Goal: Download file/media

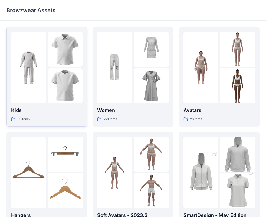
click at [62, 60] on img at bounding box center [65, 49] width 35 height 35
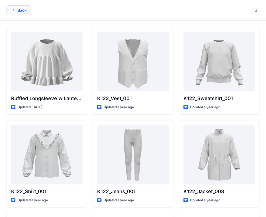
click at [13, 12] on icon "button" at bounding box center [13, 10] width 4 height 4
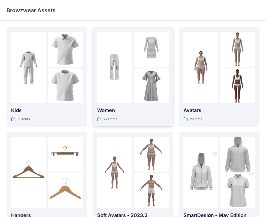
click at [141, 59] on img at bounding box center [151, 49] width 35 height 35
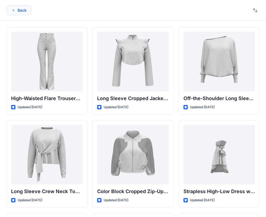
click at [12, 7] on button "Back" at bounding box center [19, 10] width 25 height 10
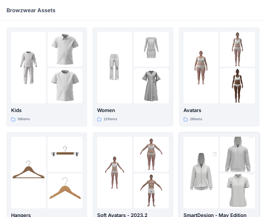
click at [242, 162] on img at bounding box center [237, 154] width 35 height 53
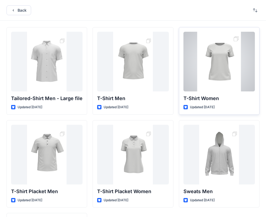
click at [214, 55] on div at bounding box center [220, 62] width 72 height 60
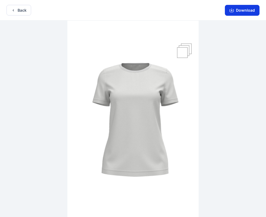
click at [250, 15] on button "Download" at bounding box center [242, 10] width 35 height 11
click at [236, 9] on button "Download" at bounding box center [242, 10] width 35 height 11
click at [152, 62] on img at bounding box center [132, 119] width 131 height 197
click at [17, 10] on button "Back" at bounding box center [19, 10] width 25 height 11
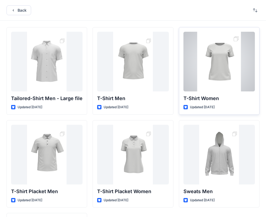
click at [211, 78] on div at bounding box center [220, 62] width 72 height 60
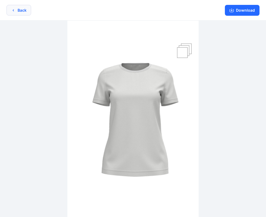
click at [25, 9] on button "Back" at bounding box center [19, 10] width 25 height 11
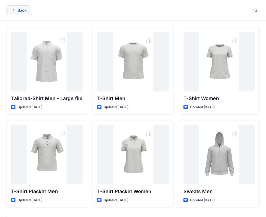
click at [25, 14] on button "Back" at bounding box center [19, 10] width 25 height 10
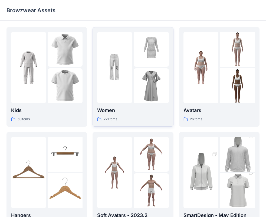
click at [134, 79] on img at bounding box center [151, 85] width 35 height 35
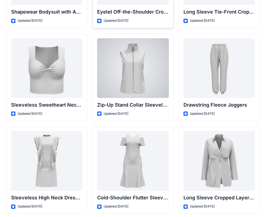
scroll to position [1741, 0]
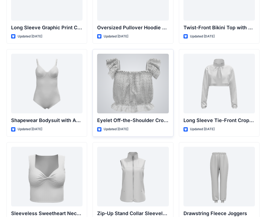
click at [138, 86] on div at bounding box center [133, 84] width 72 height 60
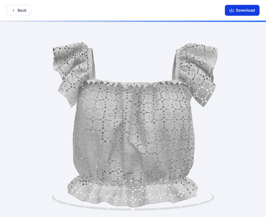
click at [243, 9] on button "Download" at bounding box center [242, 10] width 35 height 11
